Goal: Information Seeking & Learning: Learn about a topic

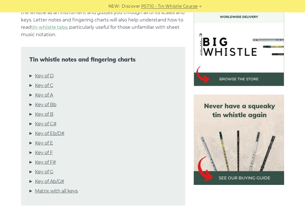
scroll to position [166, 0]
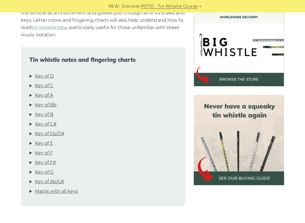
click at [37, 77] on link "Key of D" at bounding box center [44, 76] width 19 height 7
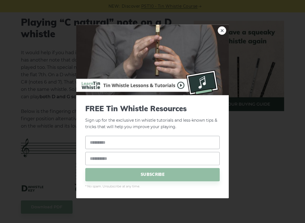
scroll to position [1193, 0]
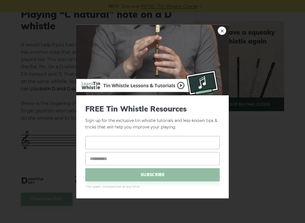
click at [130, 145] on input "text" at bounding box center [152, 142] width 134 height 13
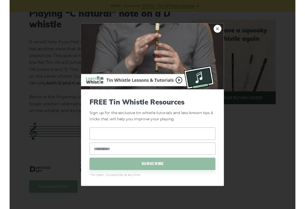
scroll to position [1193, 0]
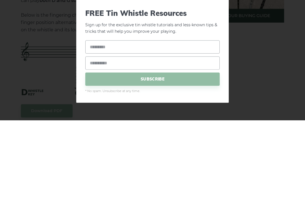
click at [226, 88] on div "FREE Tin Whistle Resources Sign up for the exclusive tin whistle tutorials and …" at bounding box center [152, 139] width 153 height 103
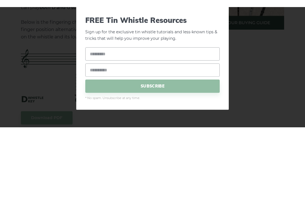
scroll to position [1282, 0]
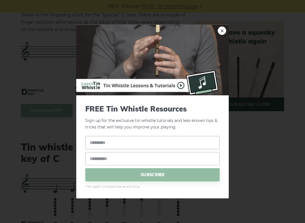
click at [223, 32] on link "×" at bounding box center [222, 31] width 8 height 8
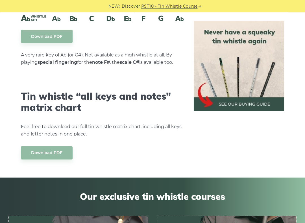
scroll to position [3014, 0]
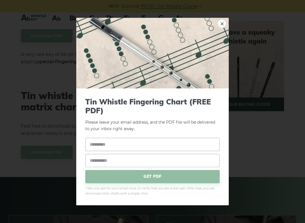
click at [225, 22] on link "×" at bounding box center [222, 23] width 8 height 8
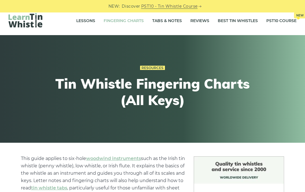
scroll to position [0, 0]
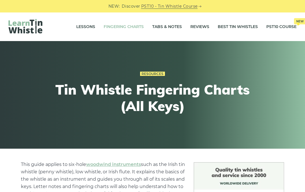
click at [175, 26] on link "Tabs & Notes" at bounding box center [167, 27] width 30 height 14
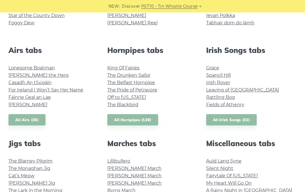
scroll to position [194, 0]
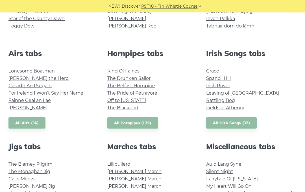
click at [19, 79] on link "[PERSON_NAME] the Hero" at bounding box center [38, 78] width 60 height 5
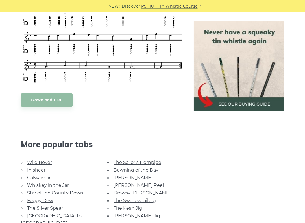
scroll to position [350, 0]
click at [257, 105] on img at bounding box center [239, 66] width 90 height 90
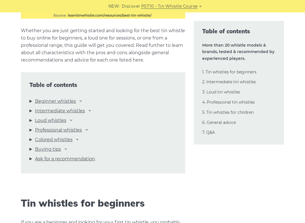
scroll to position [532, 0]
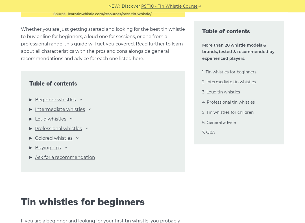
click at [40, 130] on link "Professional whistles" at bounding box center [58, 128] width 47 height 7
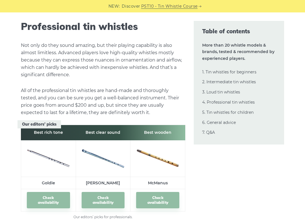
scroll to position [7405, 0]
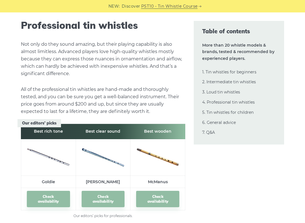
click at [41, 191] on link "Check availability" at bounding box center [48, 199] width 43 height 16
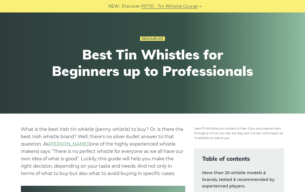
scroll to position [0, 0]
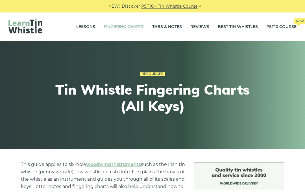
click at [124, 29] on link "Fingering Charts" at bounding box center [124, 27] width 40 height 14
click at [171, 28] on link "Tabs & Notes" at bounding box center [167, 27] width 30 height 14
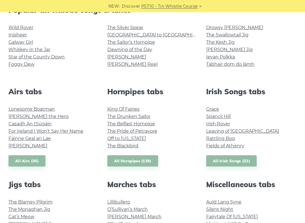
scroll to position [158, 0]
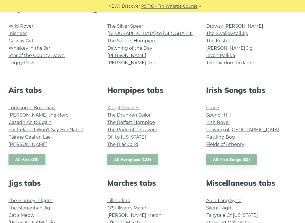
click at [57, 56] on link "Star of the County Down" at bounding box center [36, 55] width 56 height 5
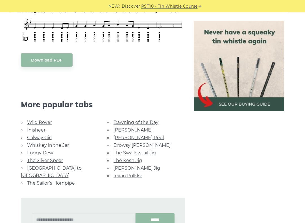
scroll to position [274, 0]
click at [51, 135] on link "Galway Girl" at bounding box center [39, 137] width 25 height 5
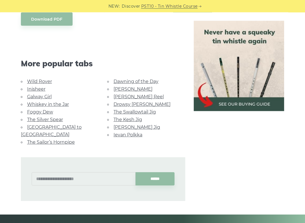
scroll to position [318, 0]
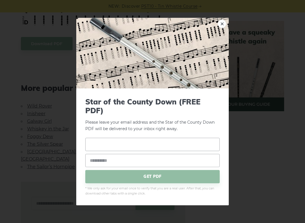
click at [138, 143] on input "text" at bounding box center [152, 144] width 134 height 13
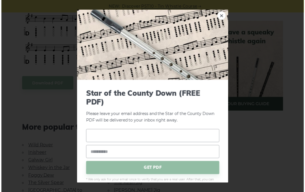
scroll to position [250, 0]
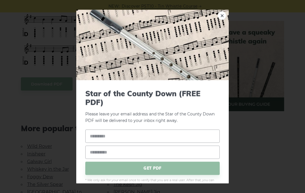
click at [226, 14] on link "×" at bounding box center [222, 15] width 8 height 8
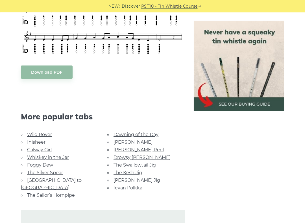
scroll to position [262, 0]
click at [138, 172] on link "The Kesh Jig" at bounding box center [128, 172] width 29 height 5
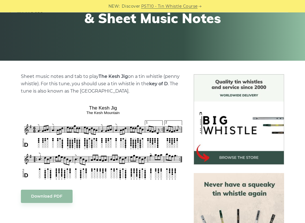
scroll to position [88, 0]
